Goal: Task Accomplishment & Management: Manage account settings

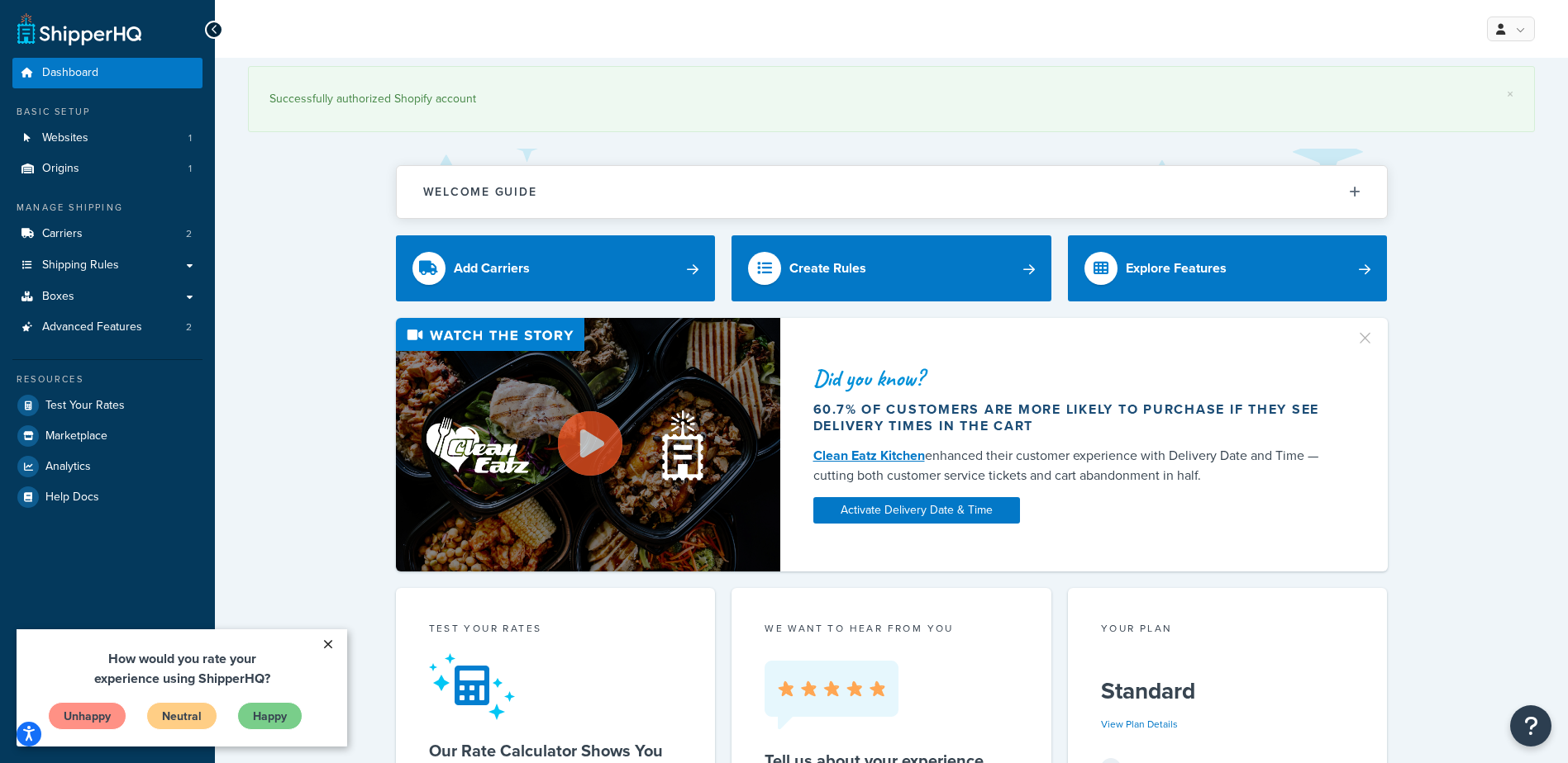
click at [327, 640] on link "×" at bounding box center [328, 644] width 29 height 29
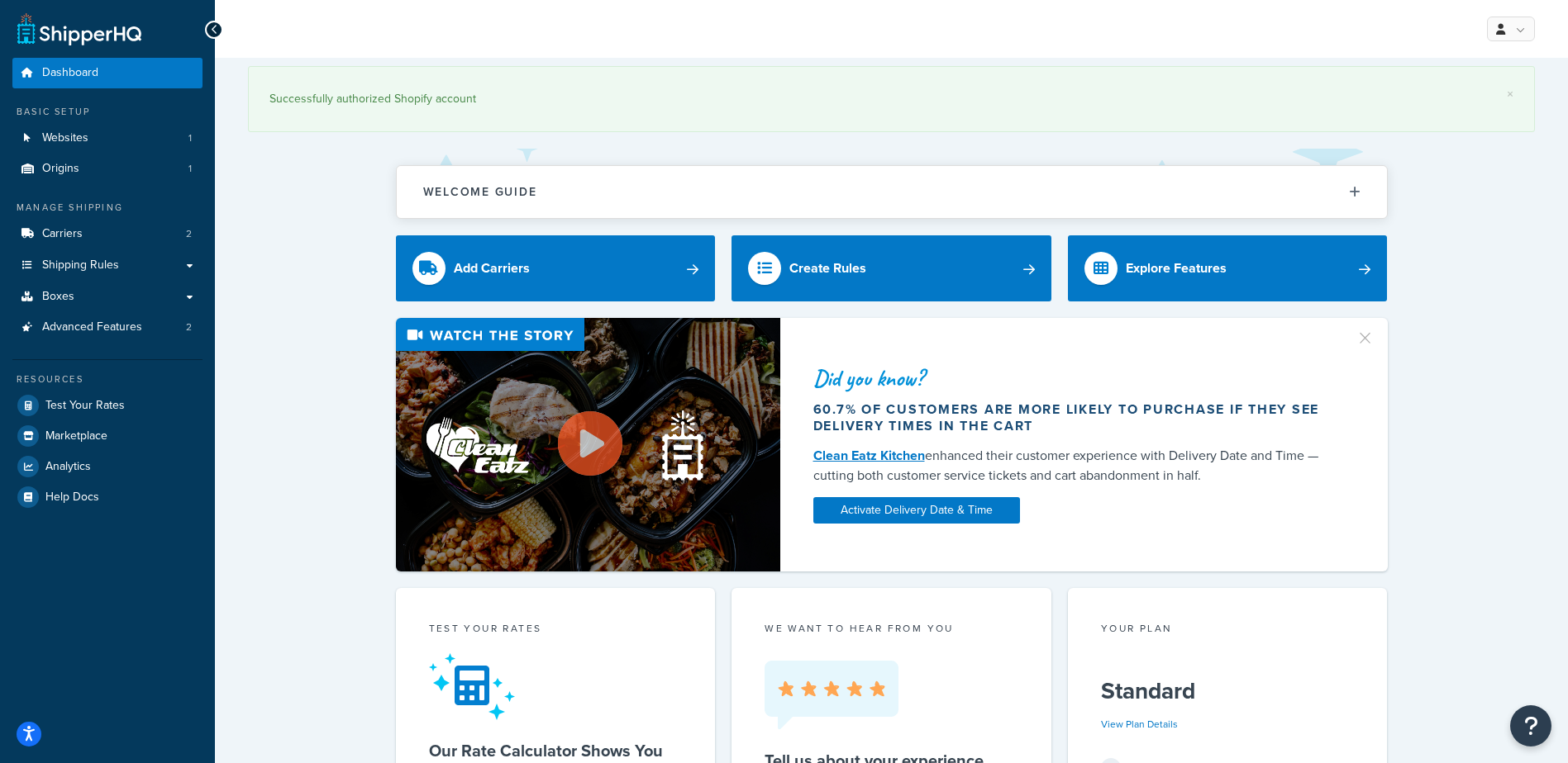
click at [113, 266] on span "Shipping Rules" at bounding box center [80, 266] width 77 height 14
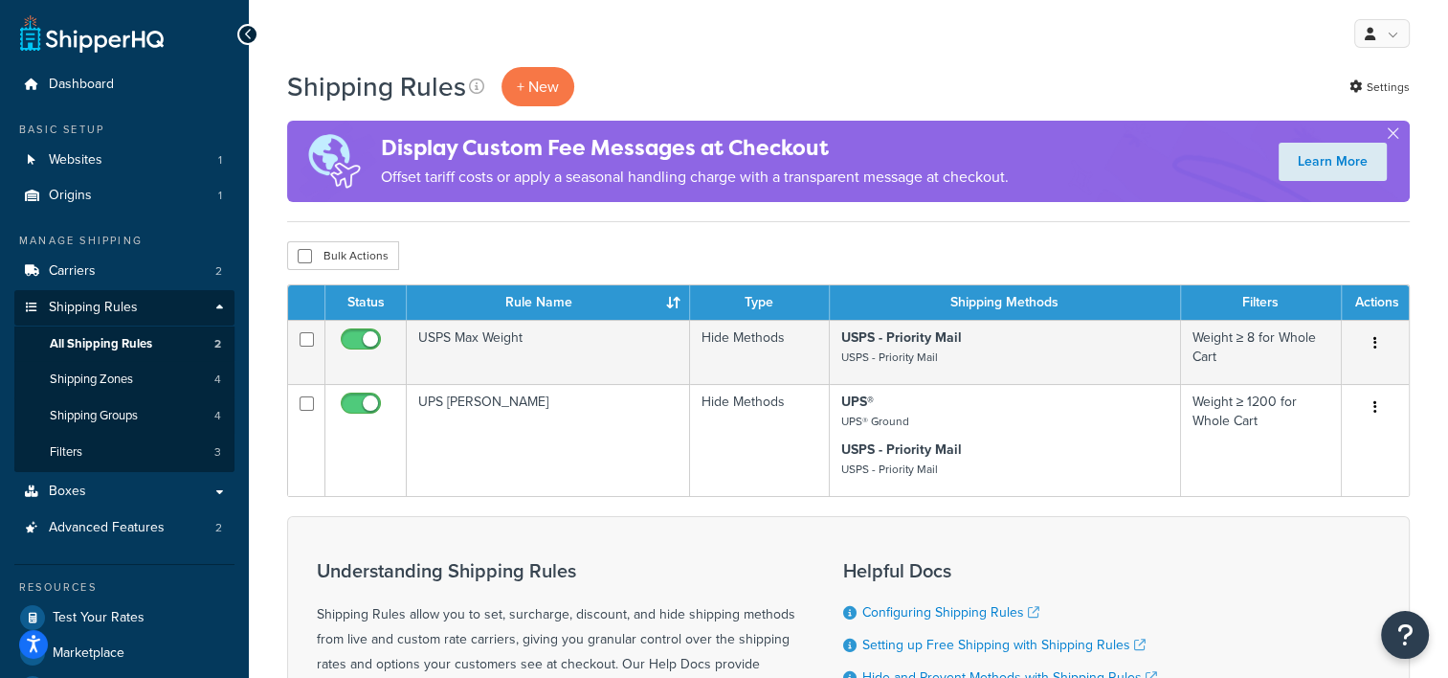
click at [1117, 53] on div "My Profile Billing Global Settings Contact Us Logout" at bounding box center [848, 33] width 1199 height 67
click at [176, 380] on link "Shipping Zones 4" at bounding box center [124, 379] width 220 height 35
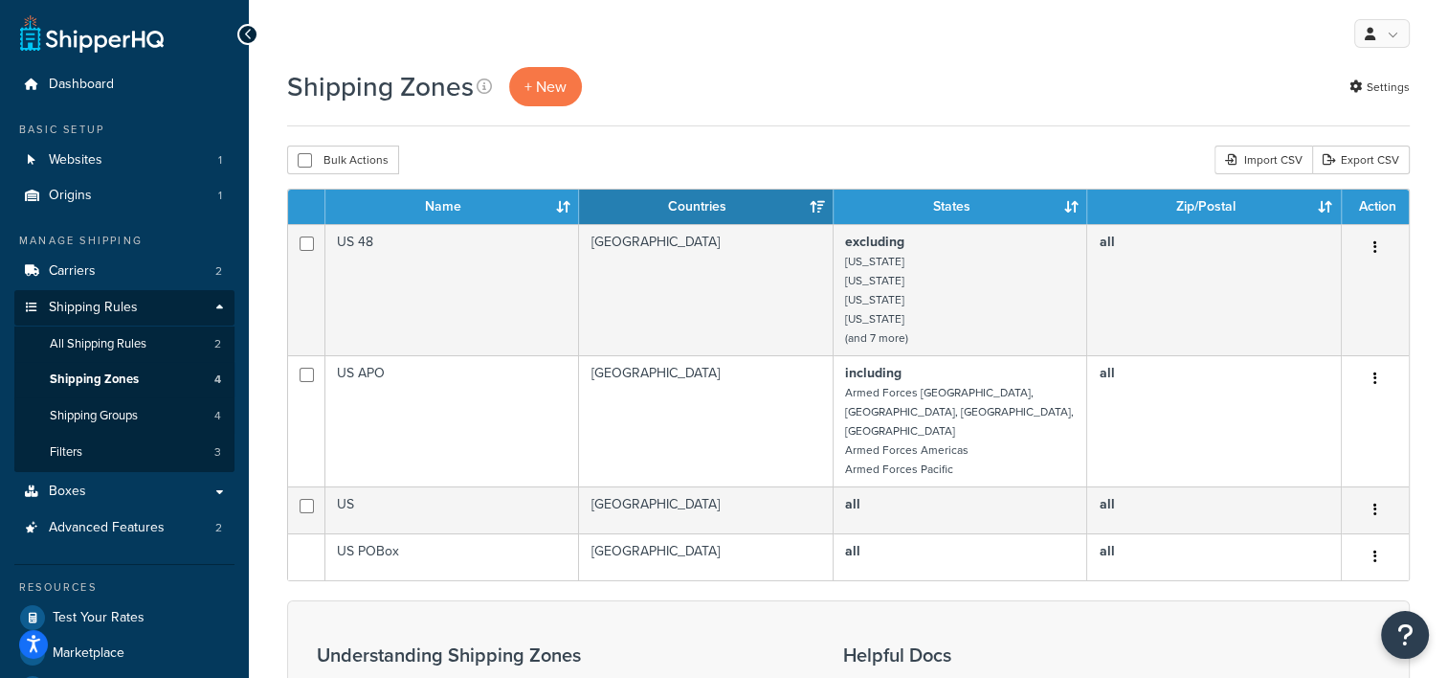
scroll to position [65, 0]
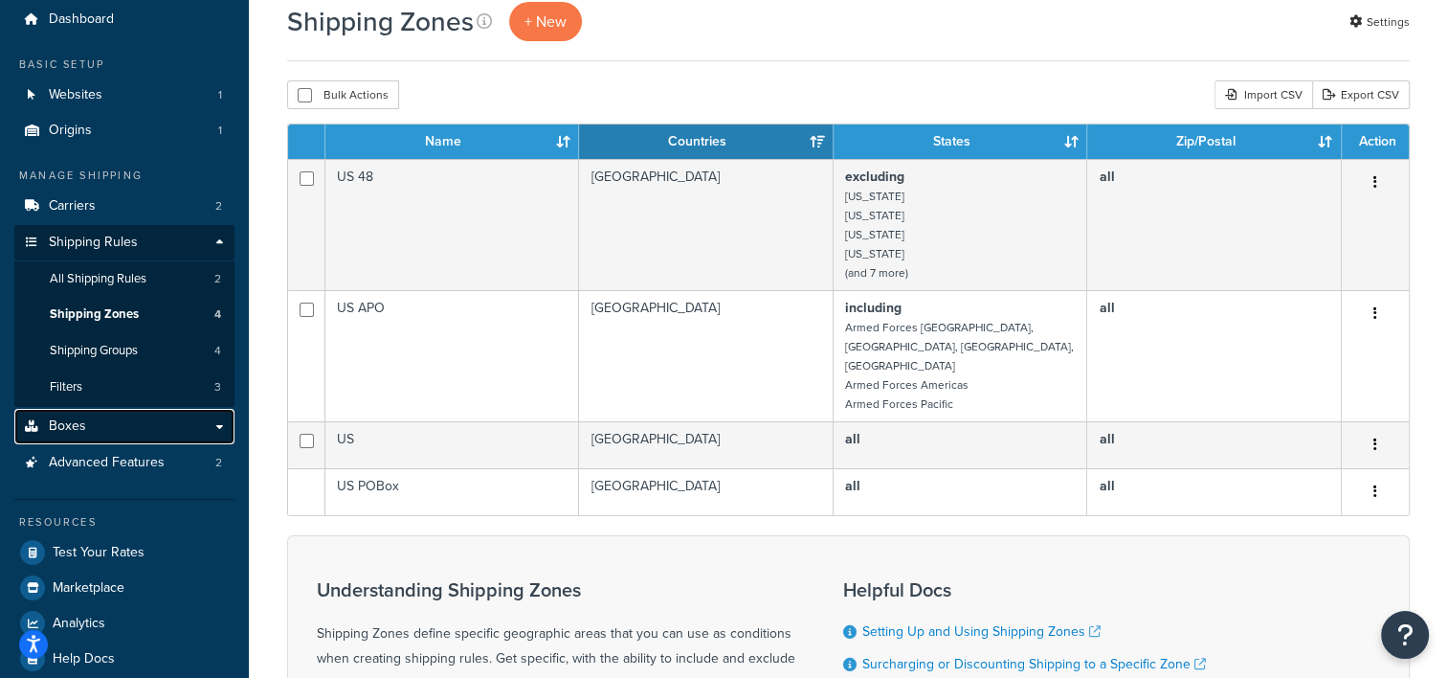
click at [185, 436] on link "Boxes" at bounding box center [124, 426] width 220 height 35
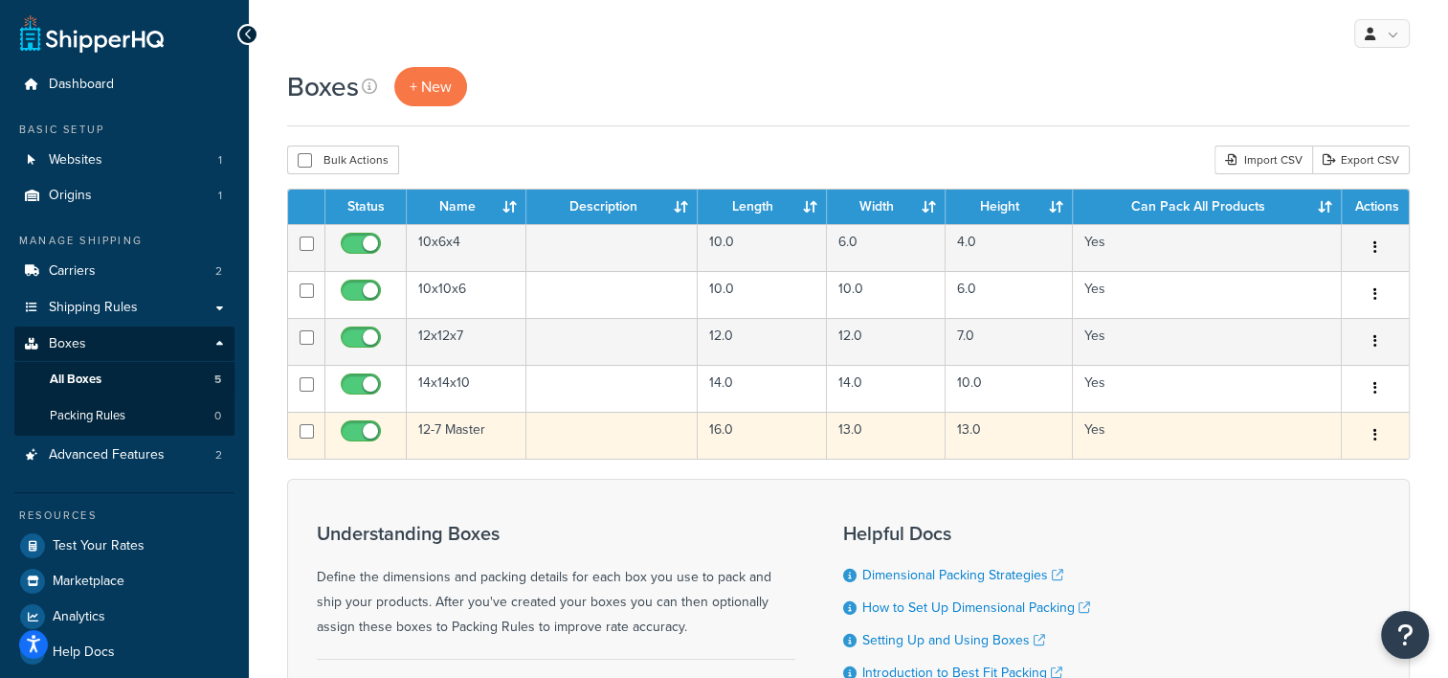
click at [459, 429] on td "12-7 Master" at bounding box center [467, 435] width 120 height 47
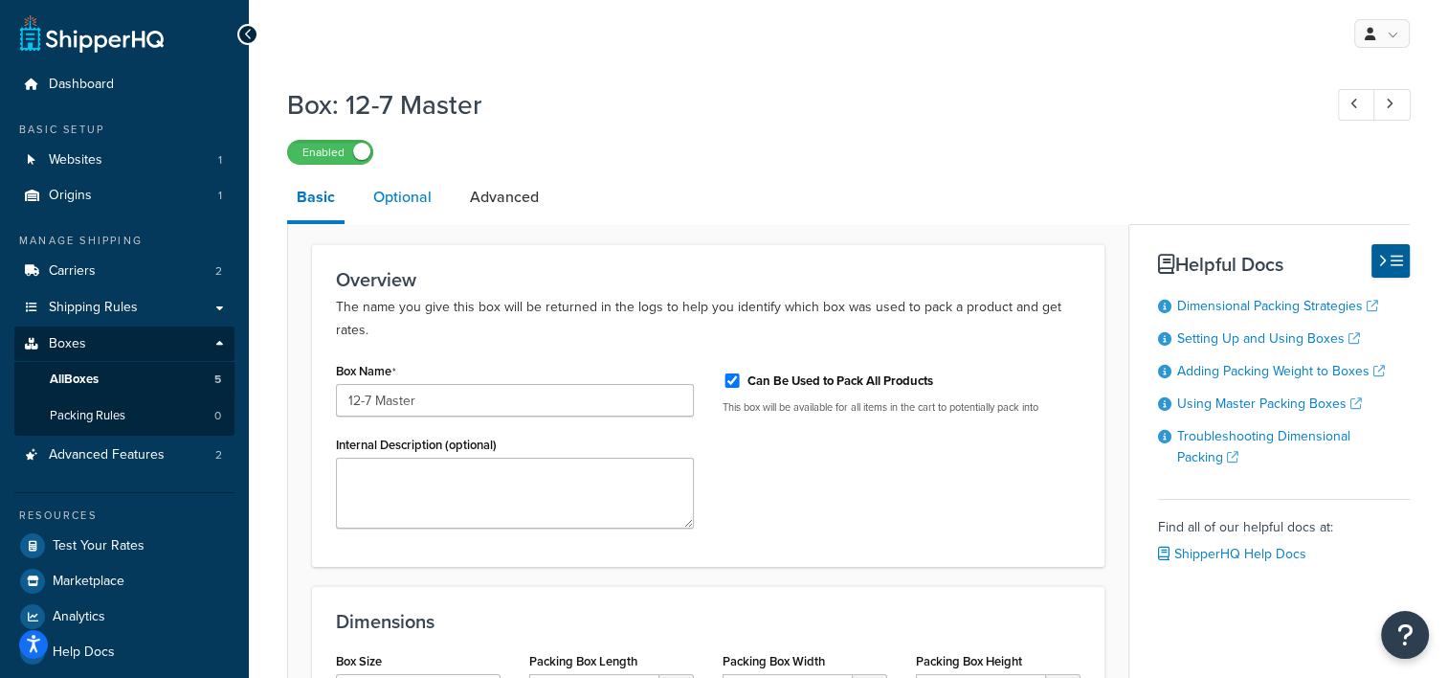
click at [416, 194] on link "Optional" at bounding box center [403, 197] width 78 height 46
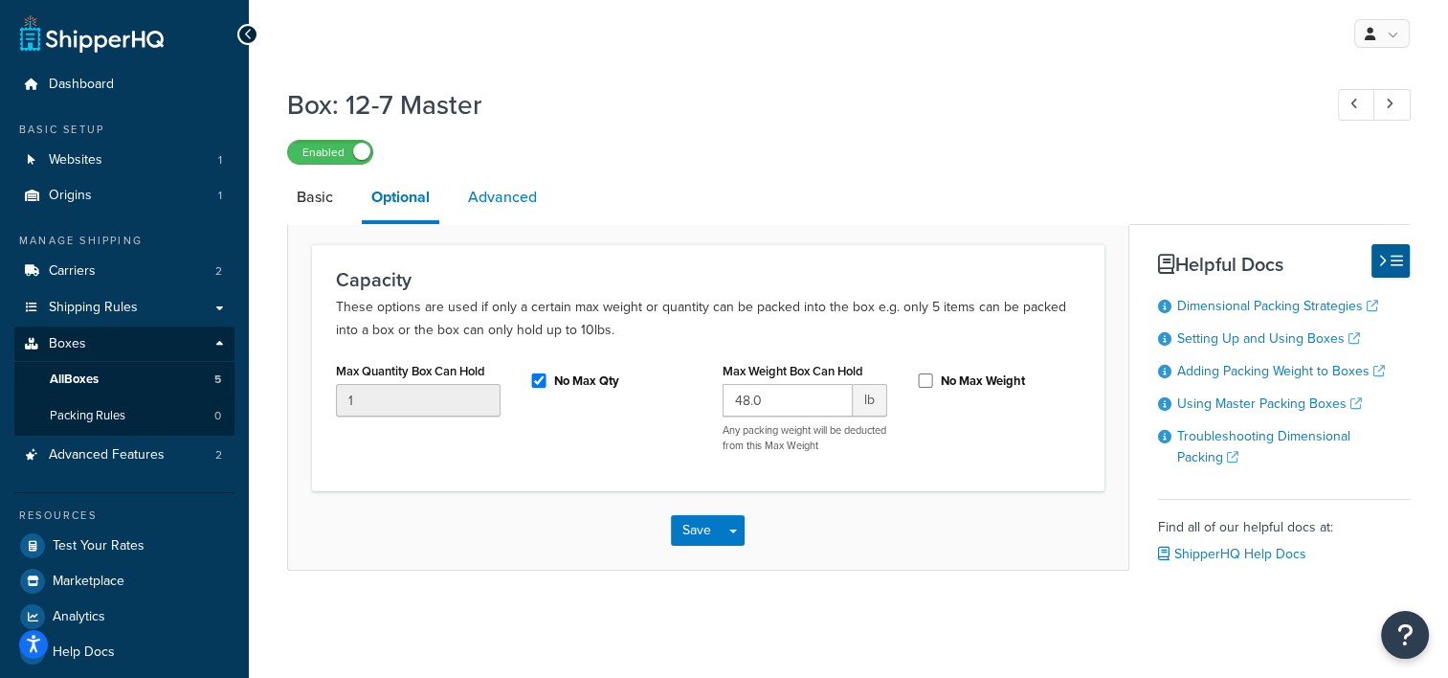
click at [490, 214] on link "Advanced" at bounding box center [503, 197] width 88 height 46
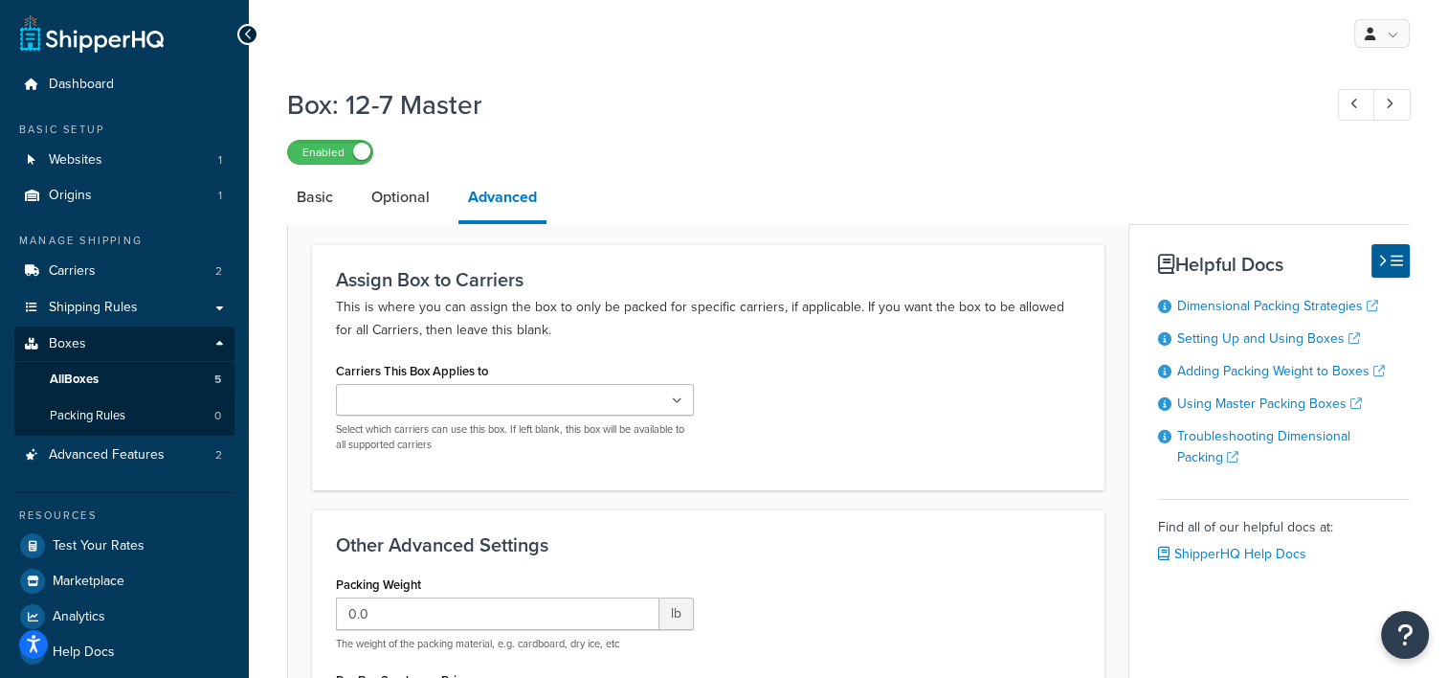
click at [812, 164] on div "Enabled" at bounding box center [848, 151] width 1123 height 27
